Goal: Information Seeking & Learning: Learn about a topic

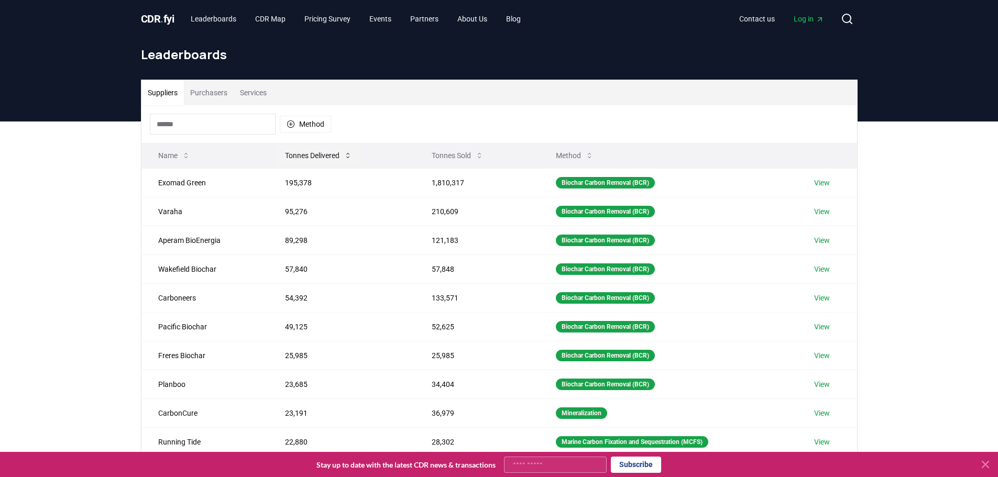
click at [316, 153] on button "Tonnes Delivered" at bounding box center [319, 155] width 84 height 21
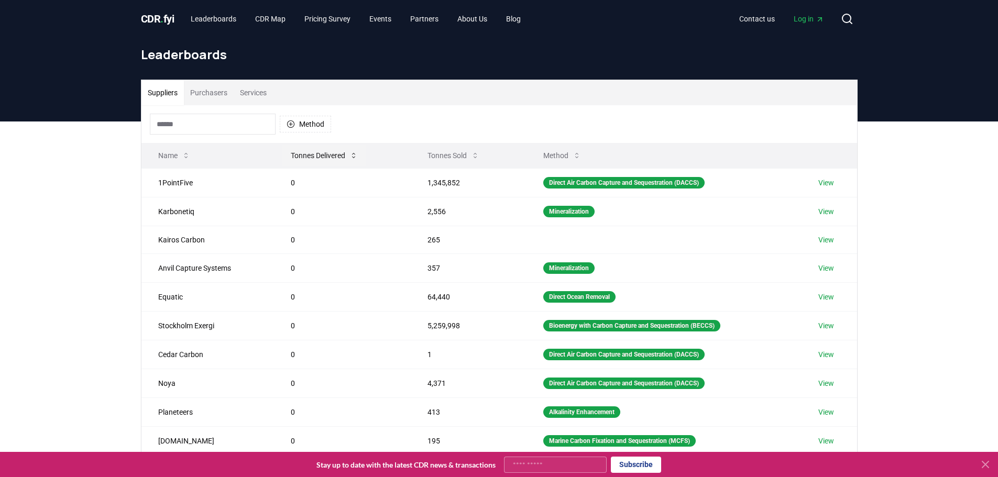
click at [316, 153] on button "Tonnes Delivered" at bounding box center [324, 155] width 84 height 21
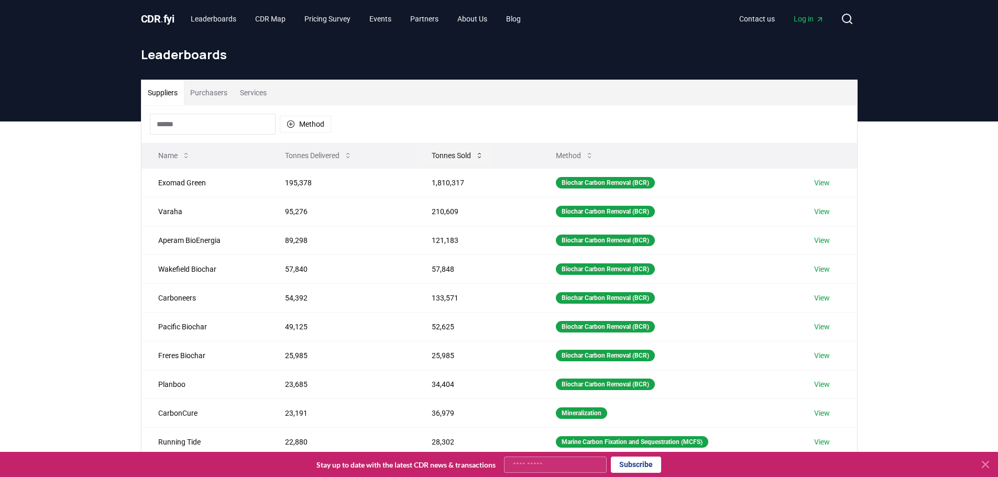
click at [450, 157] on button "Tonnes Sold" at bounding box center [457, 155] width 69 height 21
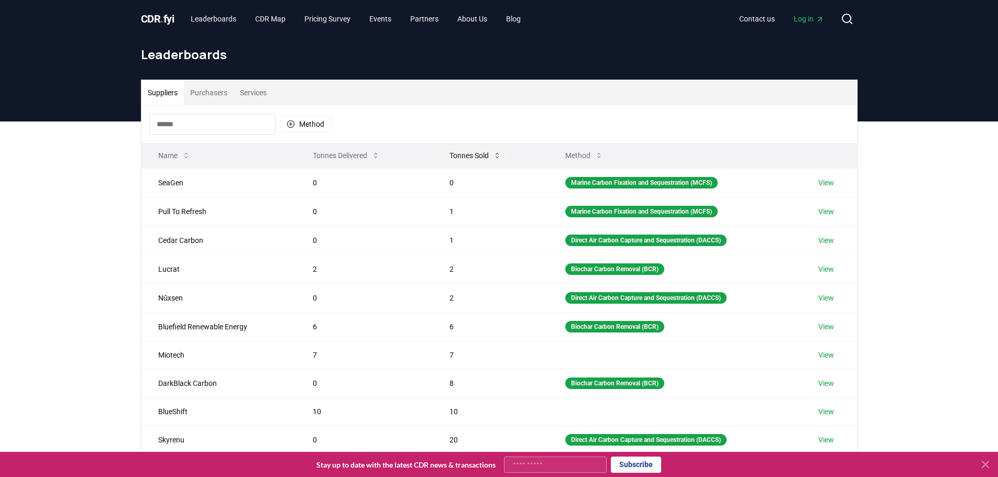
click at [450, 157] on button "Tonnes Sold" at bounding box center [475, 155] width 69 height 21
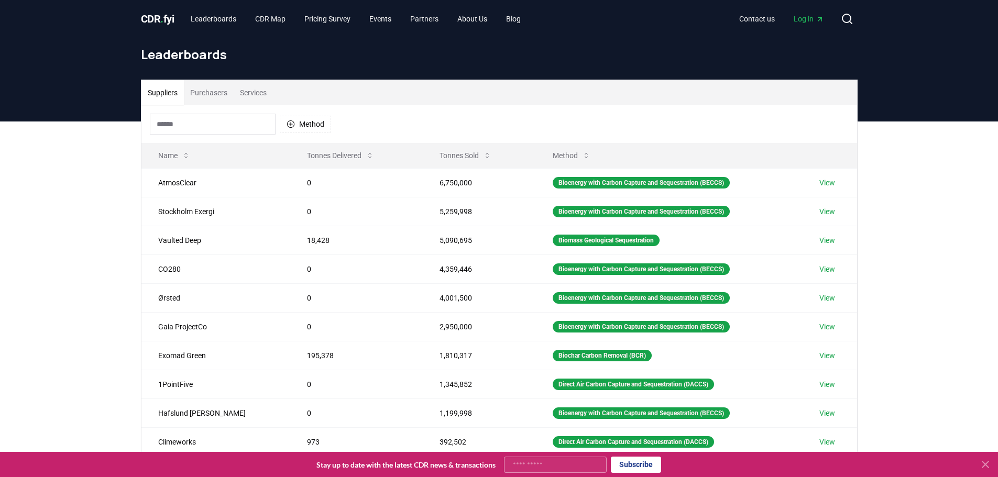
click at [216, 125] on input at bounding box center [213, 124] width 126 height 21
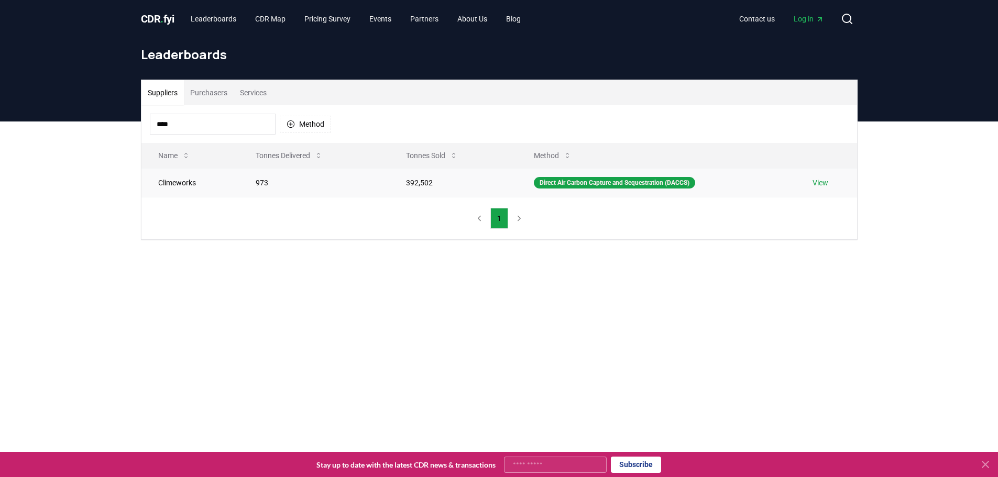
type input "****"
click at [189, 182] on td "Climeworks" at bounding box center [190, 182] width 98 height 29
click at [560, 183] on div "Direct Air Carbon Capture and Sequestration (DACCS)" at bounding box center [614, 183] width 161 height 12
click at [421, 184] on td "392,502" at bounding box center [453, 182] width 128 height 29
drag, startPoint x: 182, startPoint y: 126, endPoint x: 107, endPoint y: 118, distance: 74.7
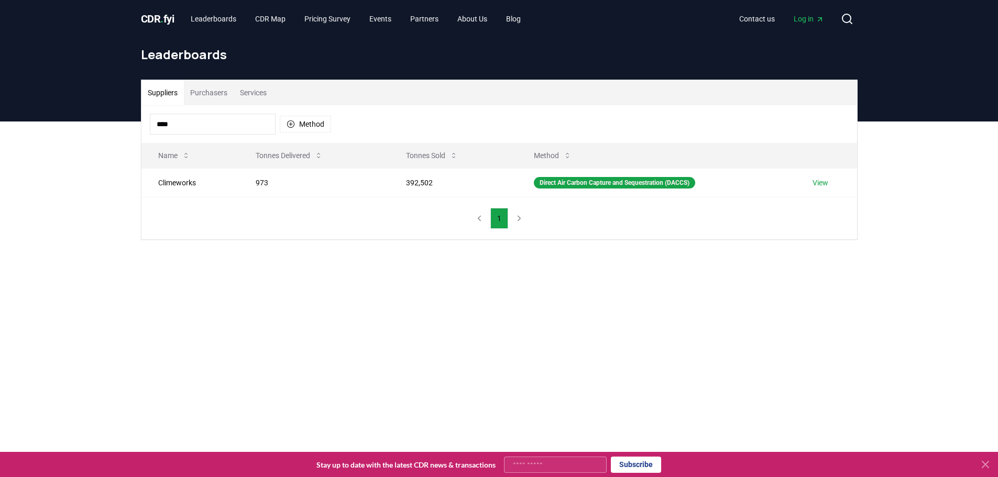
click at [107, 118] on div "CDR . fyi Leaderboards CDR Map Pricing Survey Events Partners About Us Blog Con…" at bounding box center [499, 376] width 998 height 752
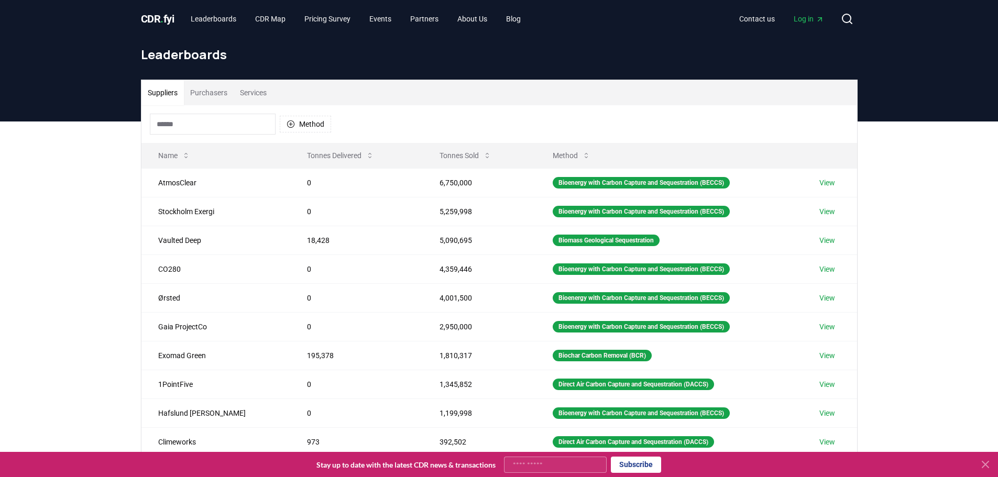
click at [204, 81] on button "Purchasers" at bounding box center [209, 92] width 50 height 25
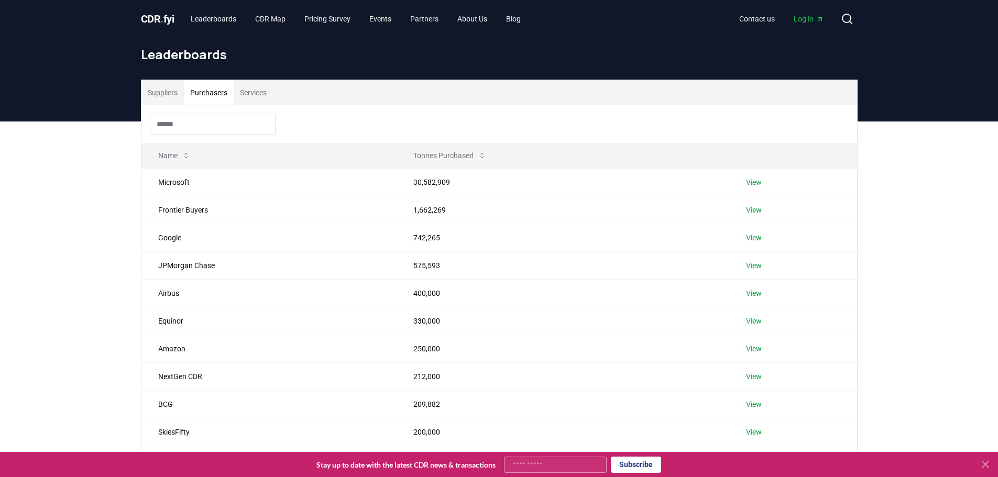
click at [164, 96] on button "Suppliers" at bounding box center [162, 92] width 42 height 25
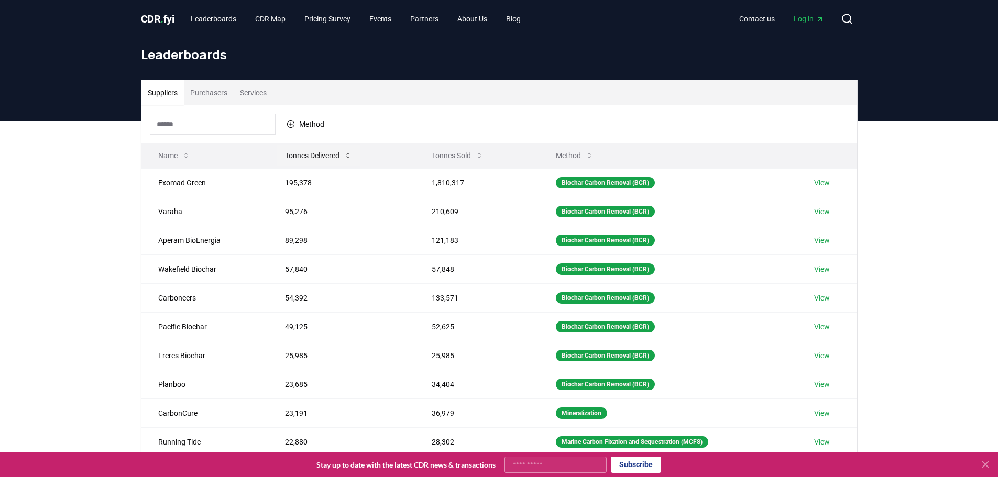
click at [317, 154] on button "Tonnes Delivered" at bounding box center [319, 155] width 84 height 21
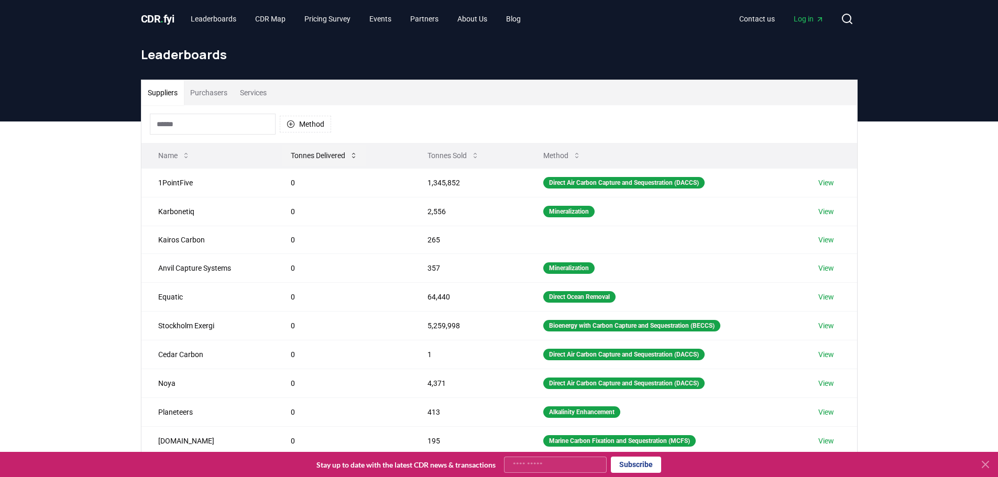
click at [314, 154] on button "Tonnes Delivered" at bounding box center [324, 155] width 84 height 21
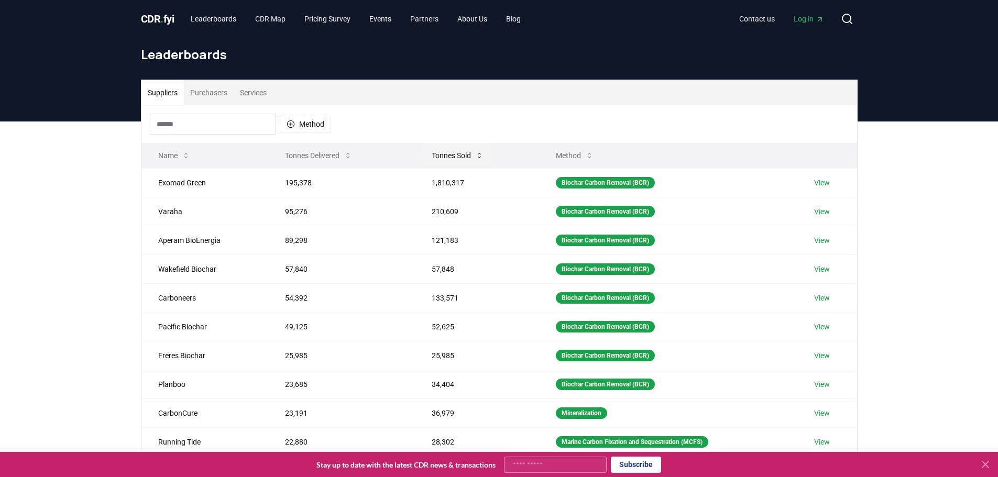
click at [442, 158] on button "Tonnes Sold" at bounding box center [457, 155] width 69 height 21
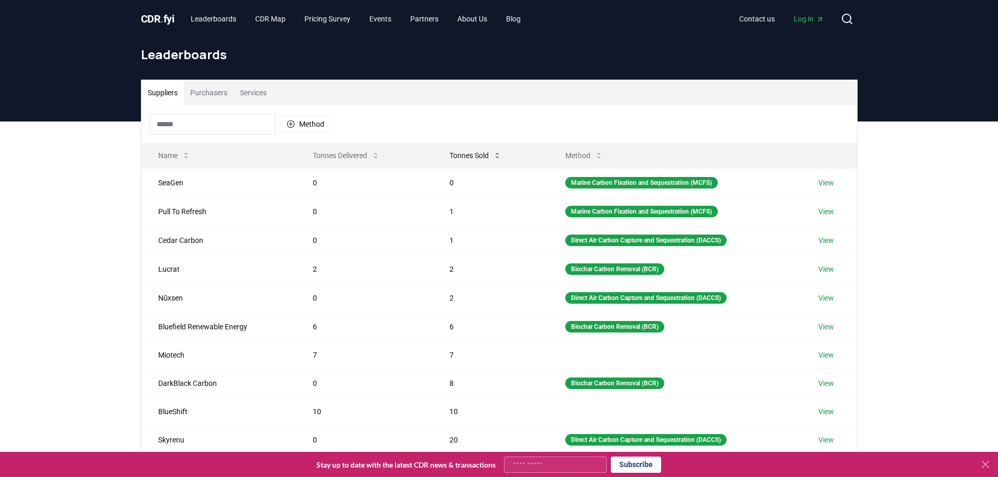
click at [457, 155] on button "Tonnes Sold" at bounding box center [475, 155] width 69 height 21
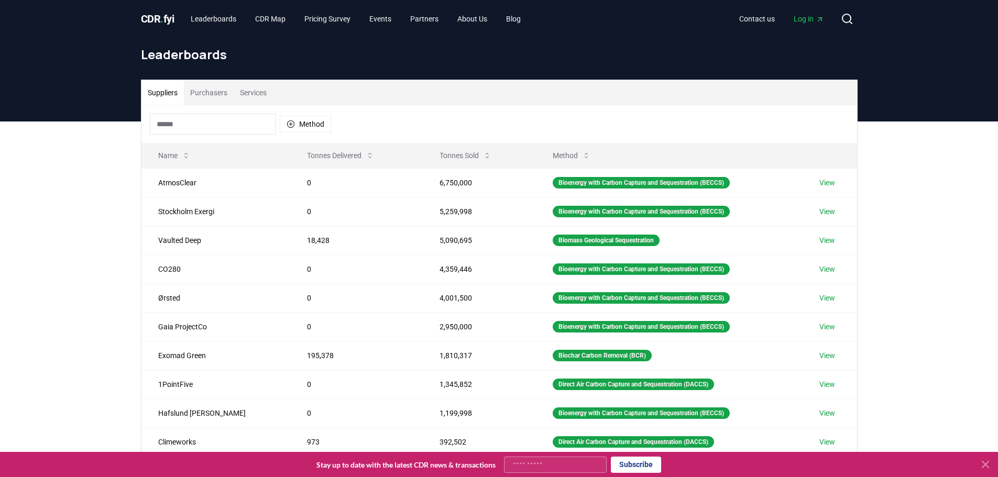
drag, startPoint x: 202, startPoint y: 125, endPoint x: 204, endPoint y: 118, distance: 6.6
click at [202, 125] on input at bounding box center [213, 124] width 126 height 21
click at [163, 13] on span "." at bounding box center [161, 19] width 3 height 13
click at [214, 16] on link "Leaderboards" at bounding box center [213, 18] width 62 height 19
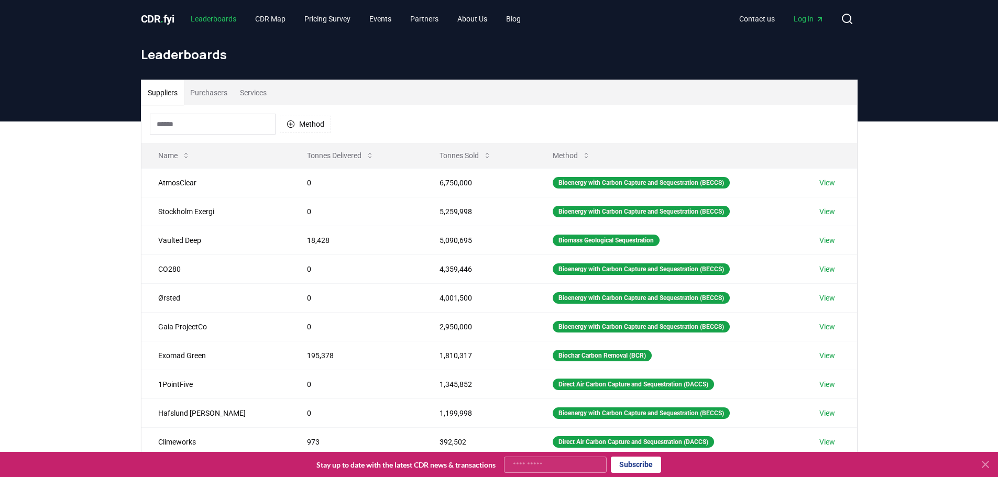
click at [221, 17] on link "Leaderboards" at bounding box center [213, 18] width 62 height 19
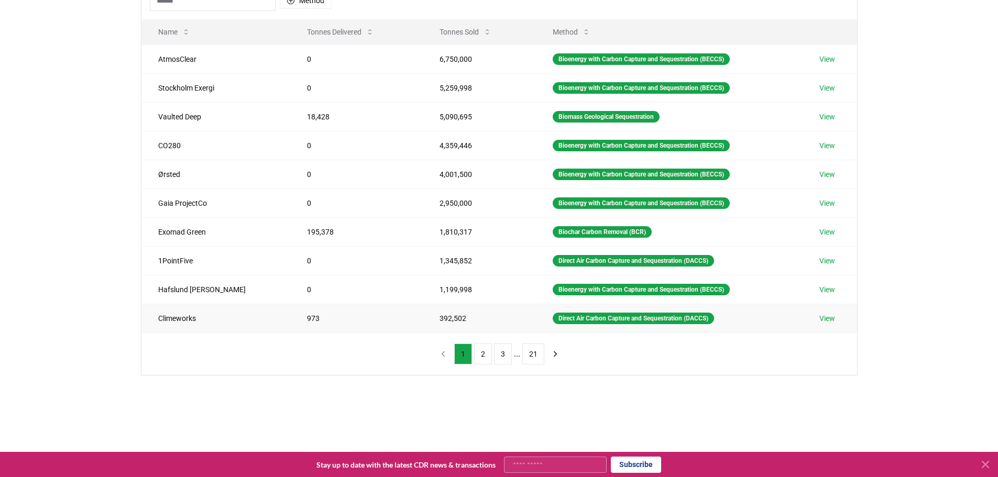
scroll to position [105, 0]
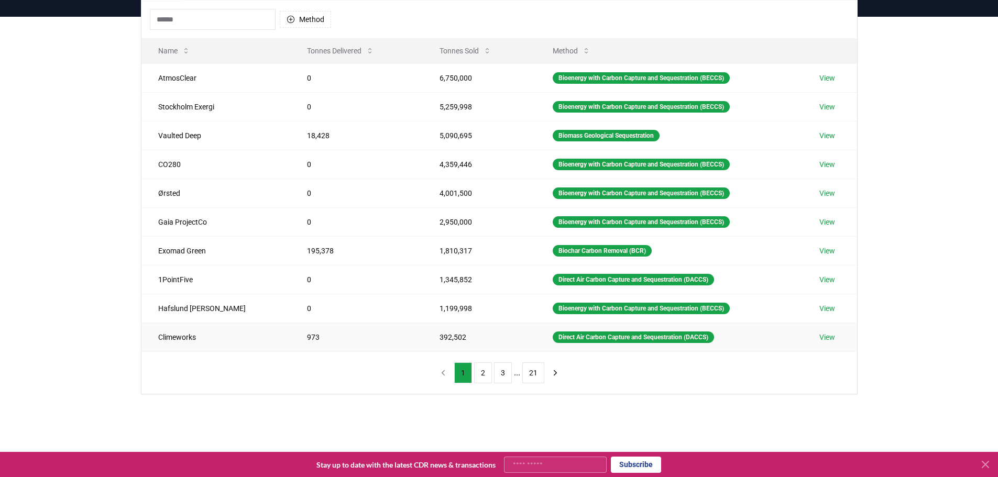
click at [822, 336] on link "View" at bounding box center [827, 337] width 16 height 10
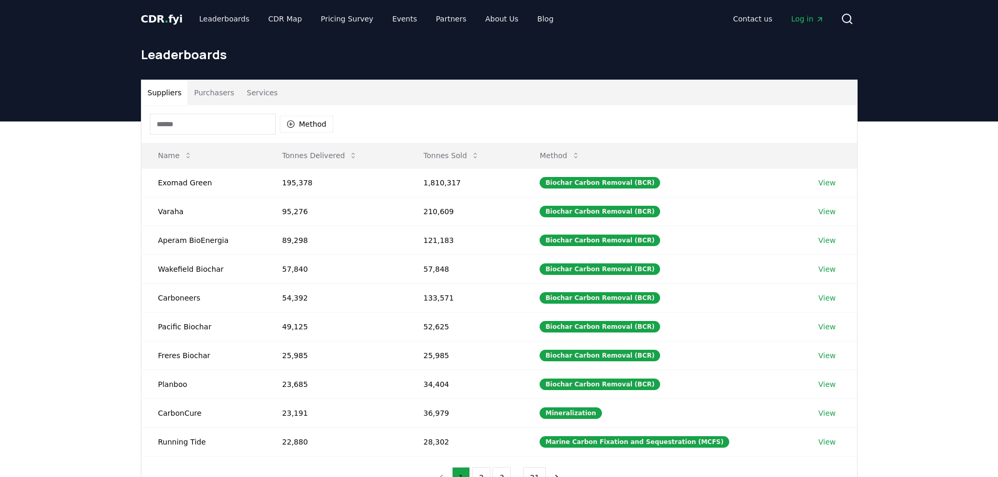
scroll to position [105, 0]
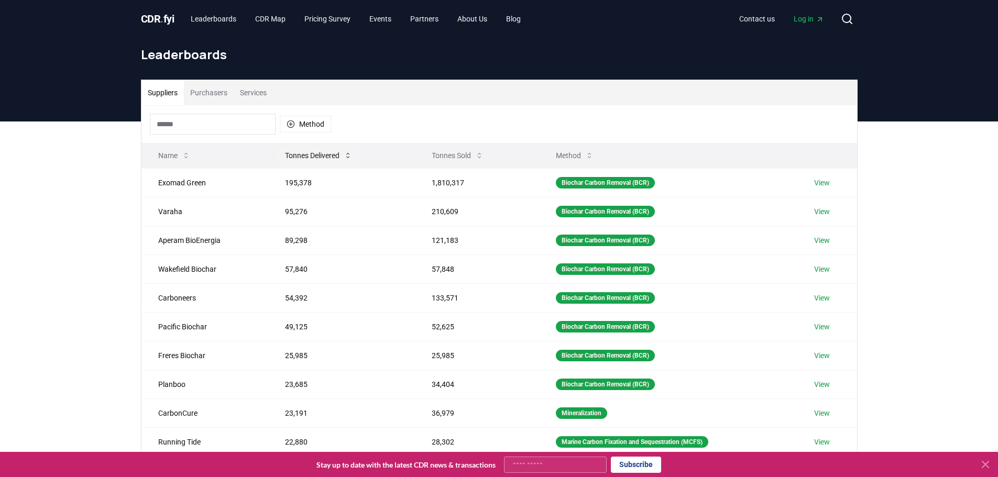
click at [324, 156] on button "Tonnes Delivered" at bounding box center [319, 155] width 84 height 21
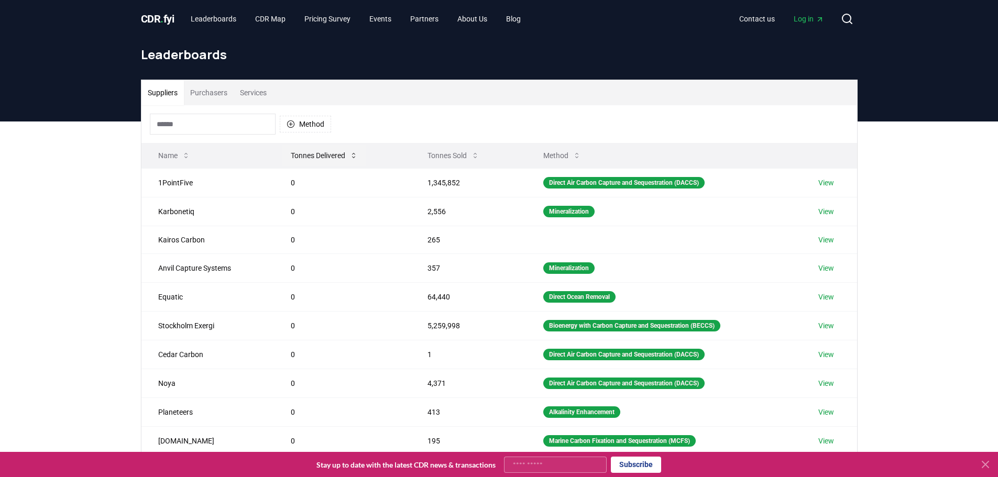
click at [324, 156] on button "Tonnes Delivered" at bounding box center [324, 155] width 84 height 21
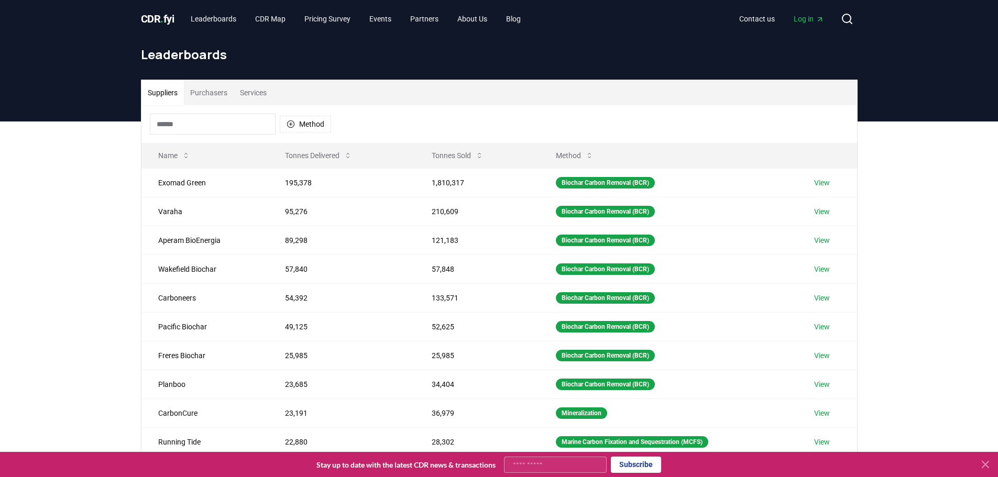
click at [197, 92] on button "Purchasers" at bounding box center [209, 92] width 50 height 25
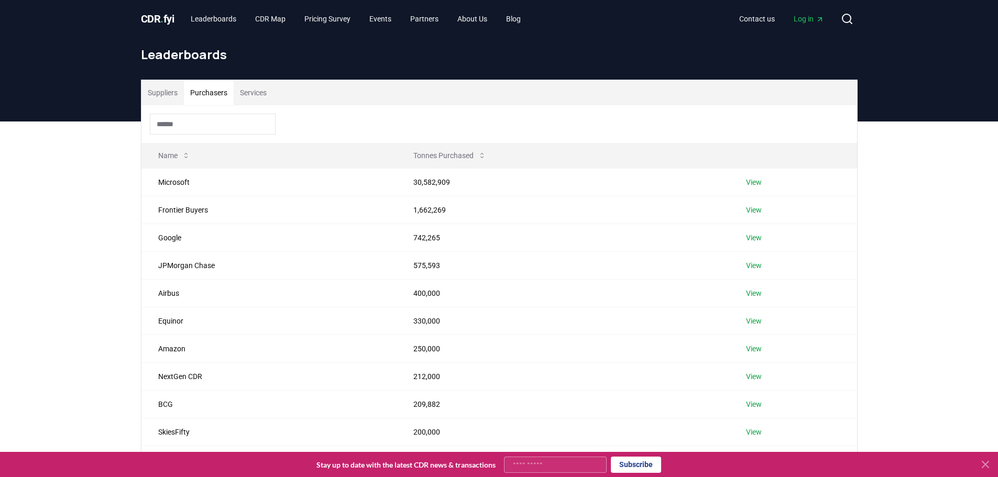
click at [254, 91] on button "Services" at bounding box center [253, 92] width 39 height 25
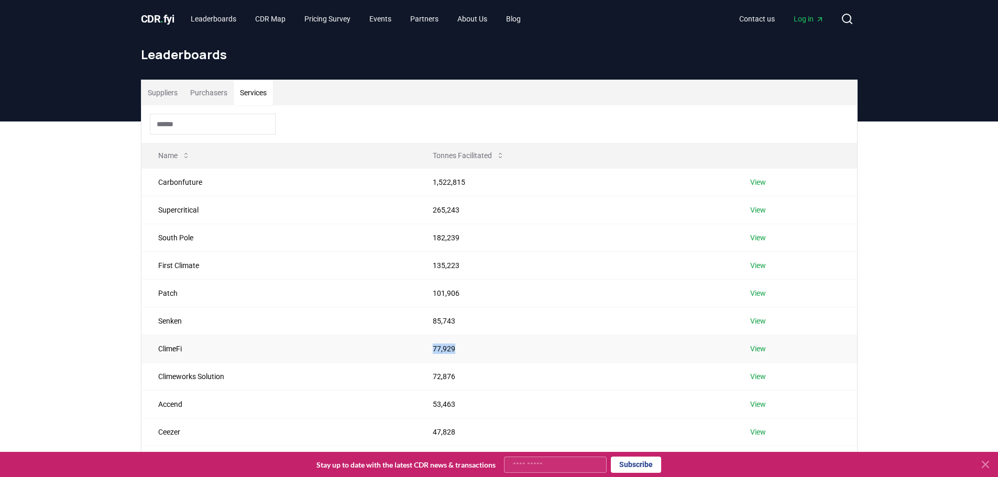
drag, startPoint x: 434, startPoint y: 348, endPoint x: 481, endPoint y: 346, distance: 47.2
click at [481, 346] on td "77,929" at bounding box center [574, 349] width 317 height 28
